Goal: Transaction & Acquisition: Download file/media

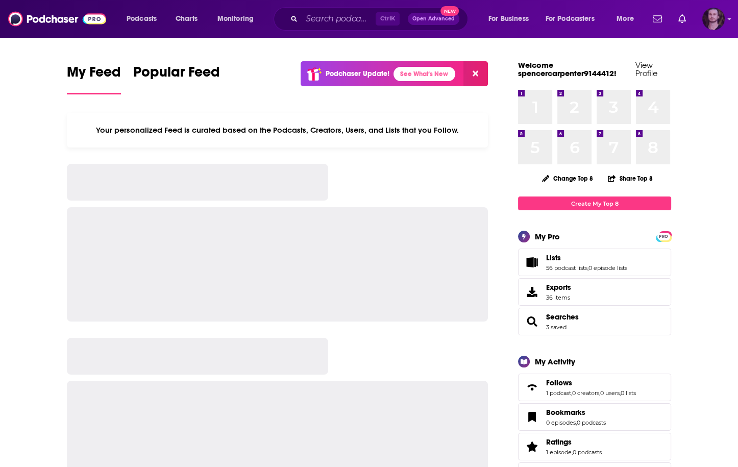
click at [715, 20] on img "Logged in as OutlierAudio" at bounding box center [713, 19] width 22 height 22
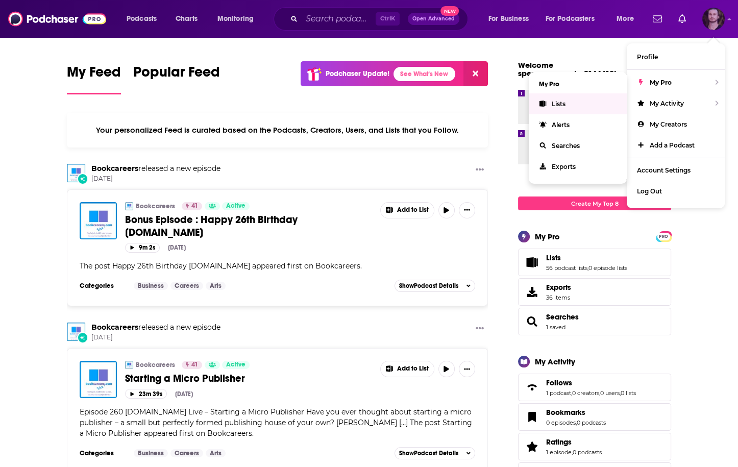
click at [554, 107] on link "Lists" at bounding box center [577, 103] width 98 height 21
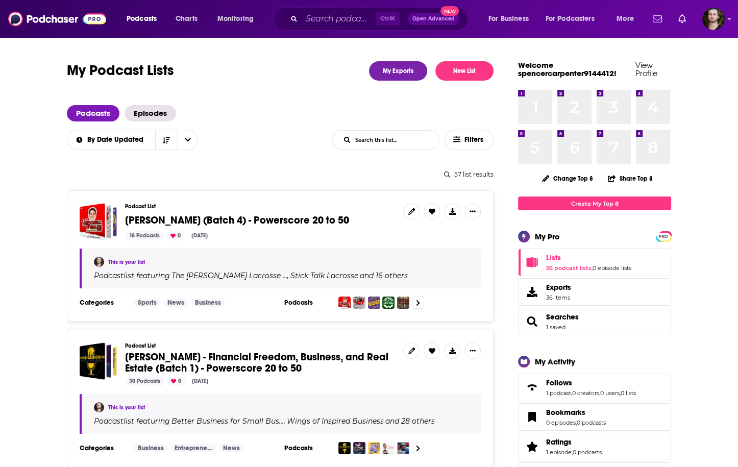
click at [296, 218] on span "Ryan Floyd - Lacrosse (Batch 4) - Powerscore 20 to 50" at bounding box center [237, 220] width 224 height 13
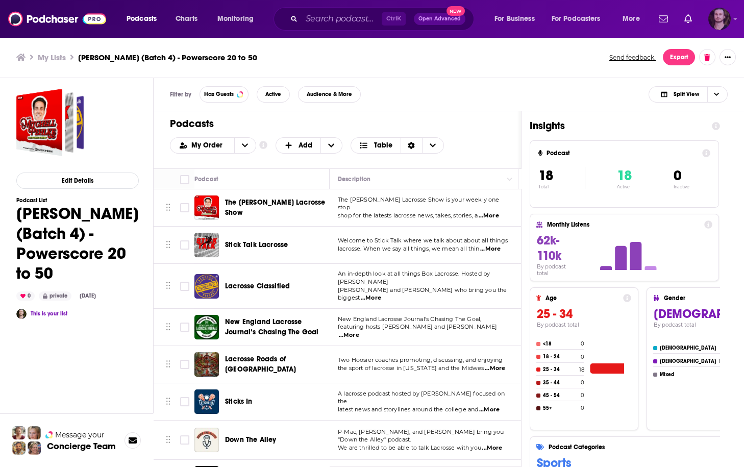
click at [719, 26] on img "Logged in as OutlierAudio" at bounding box center [719, 19] width 22 height 22
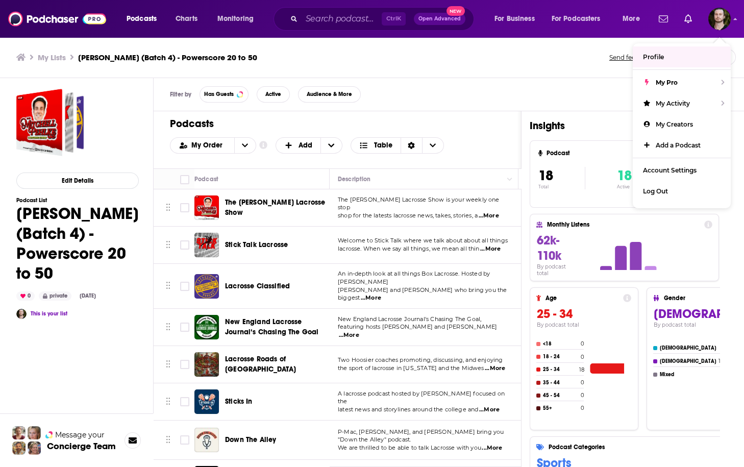
click at [468, 110] on div "Filter by Has Guests Active Audience & More Split View" at bounding box center [449, 94] width 590 height 33
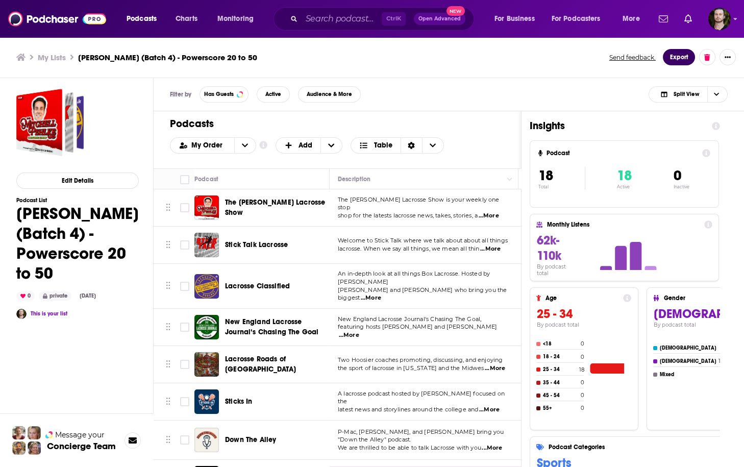
click at [671, 62] on button "Export" at bounding box center [679, 57] width 32 height 16
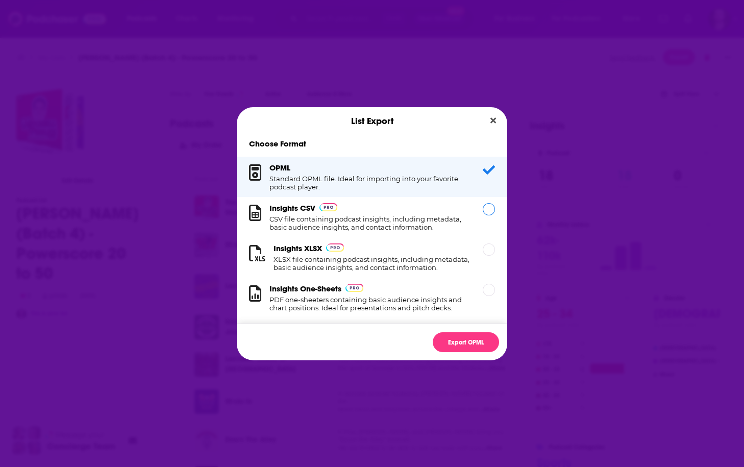
click at [483, 211] on div "Dialog" at bounding box center [489, 209] width 12 height 12
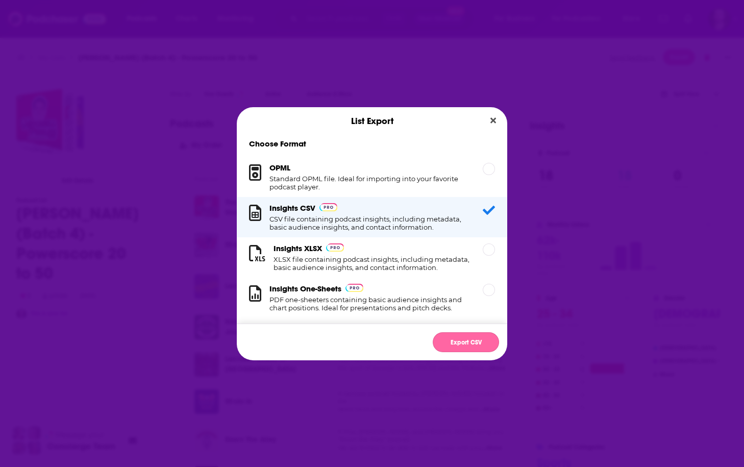
click at [475, 342] on button "Export CSV" at bounding box center [466, 342] width 66 height 20
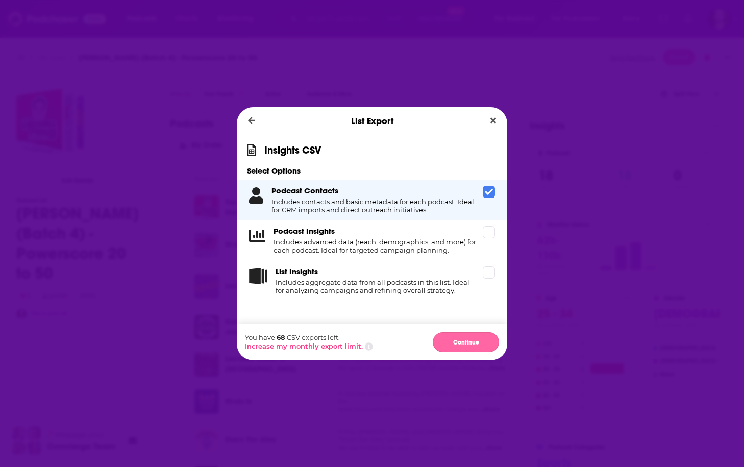
click at [468, 343] on button "Continue" at bounding box center [466, 342] width 66 height 20
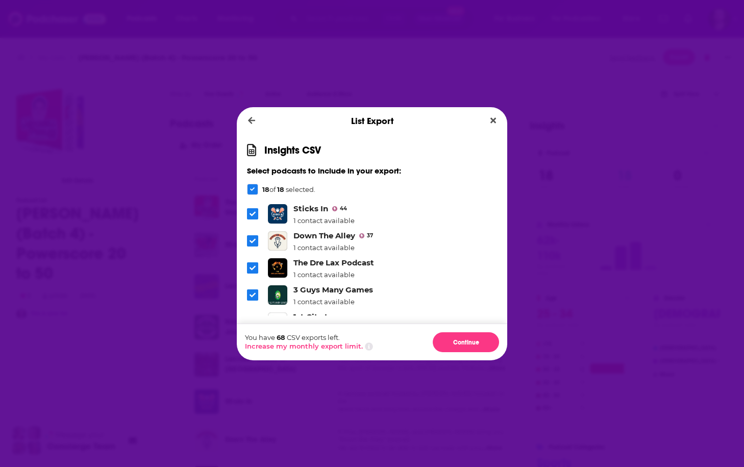
scroll to position [144, 0]
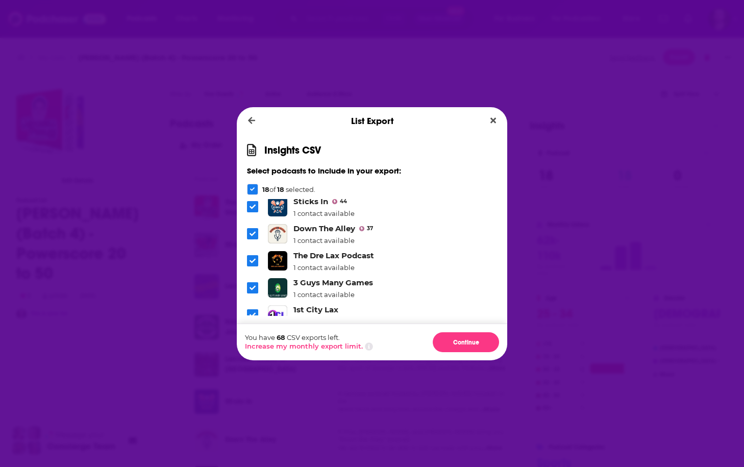
click at [255, 232] on icon "Dialog" at bounding box center [252, 234] width 6 height 5
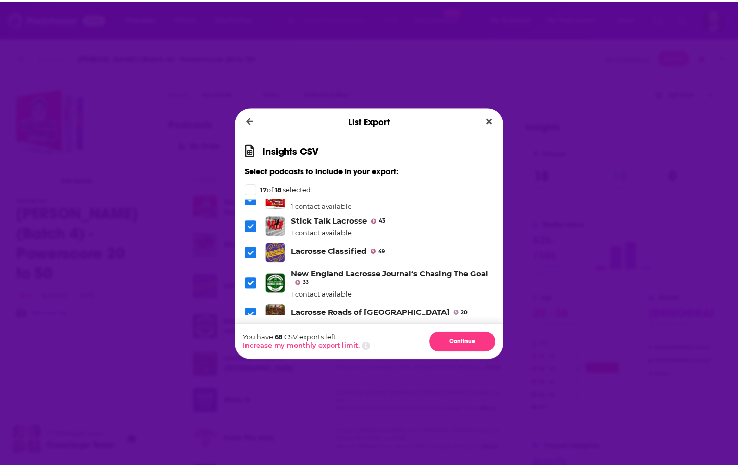
scroll to position [0, 0]
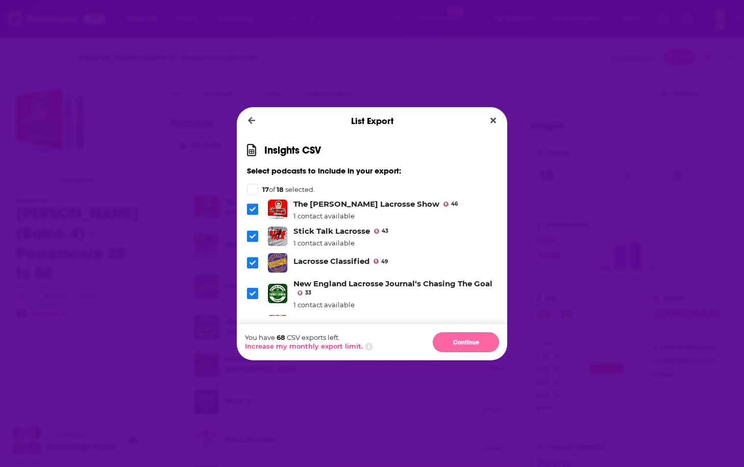
click at [457, 340] on button "Continue" at bounding box center [466, 342] width 66 height 20
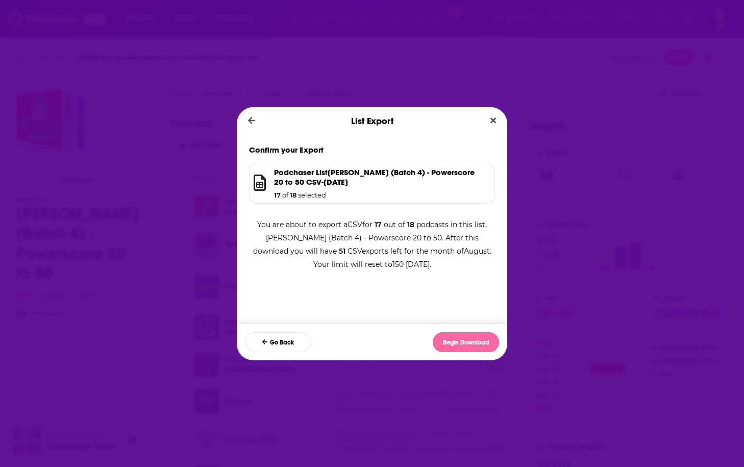
click at [456, 344] on button "Begin Download" at bounding box center [466, 342] width 66 height 20
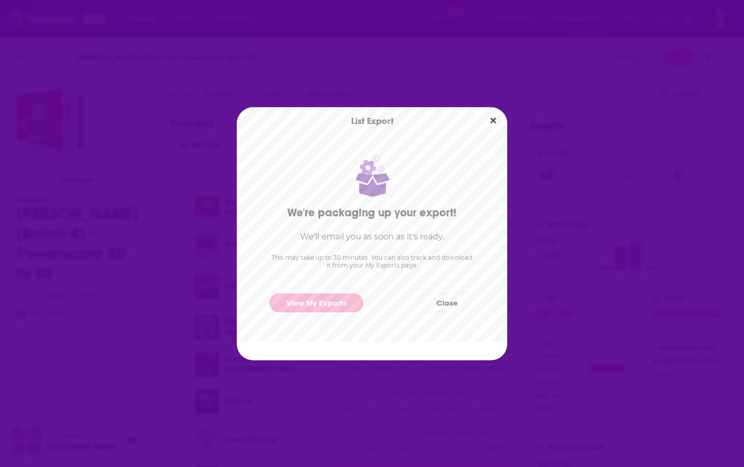
click at [339, 301] on link "View My Exports" at bounding box center [316, 302] width 94 height 19
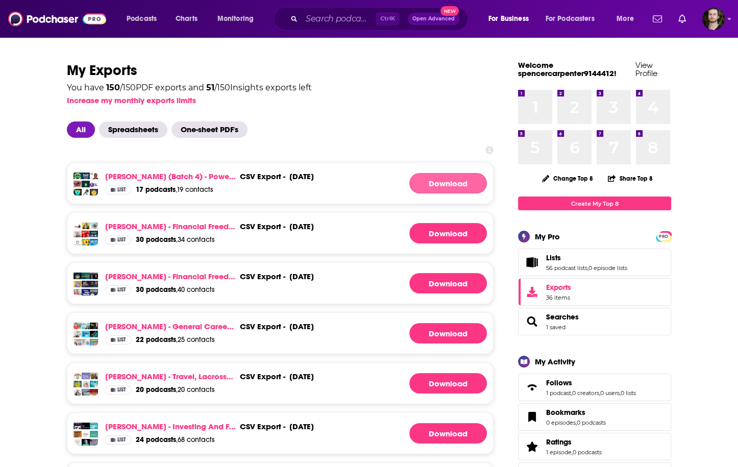
click at [460, 184] on link "Download" at bounding box center [448, 183] width 78 height 20
click at [193, 179] on link "Ryan Floyd - Lacrosse (Batch 4) - Powerscore 20 to 50" at bounding box center [170, 176] width 131 height 10
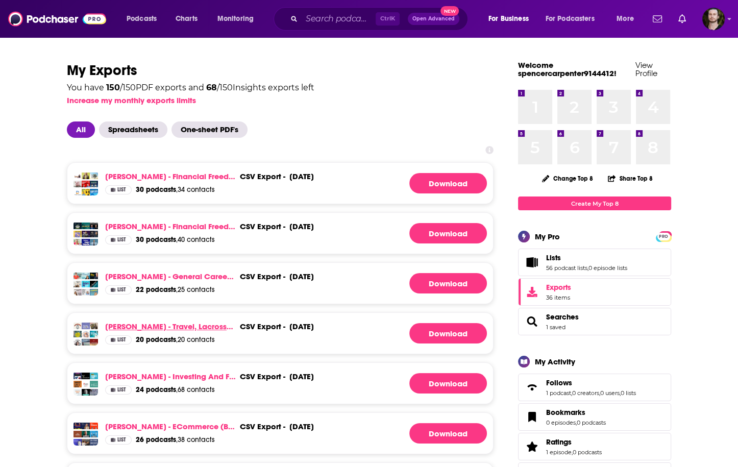
click at [204, 331] on link "[PERSON_NAME] - Travel, Lacrosse, [GEOGRAPHIC_DATA] (Batch 3) - Powerscore 20 t…" at bounding box center [170, 326] width 131 height 10
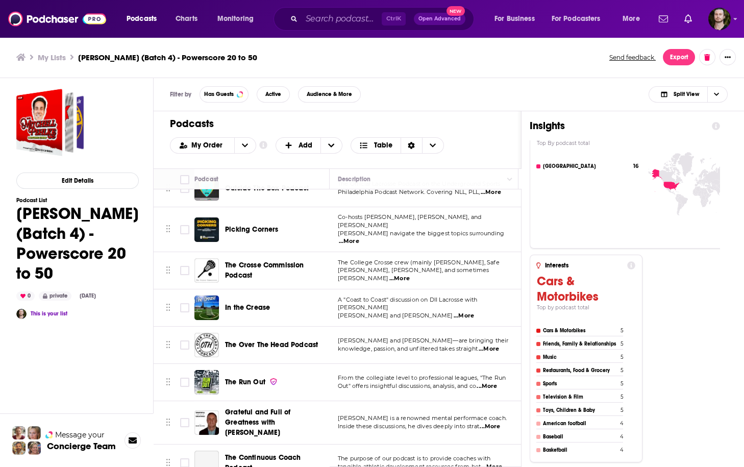
scroll to position [402, 0]
